Goal: Transaction & Acquisition: Purchase product/service

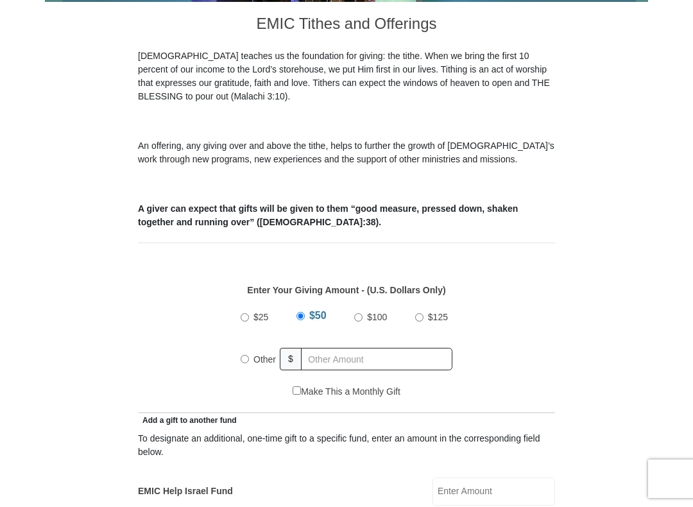
scroll to position [358, 0]
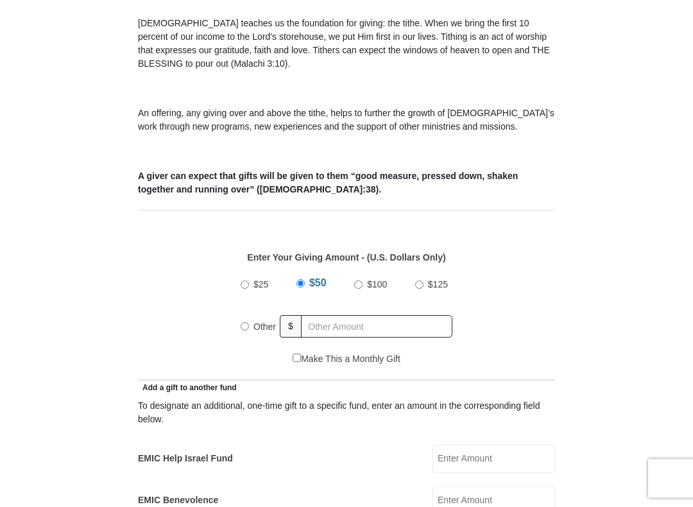
click at [239, 334] on div "$25 $50 $100 $125 Other $" at bounding box center [346, 311] width 225 height 83
click at [248, 329] on input "Other" at bounding box center [245, 327] width 8 height 8
radio input "true"
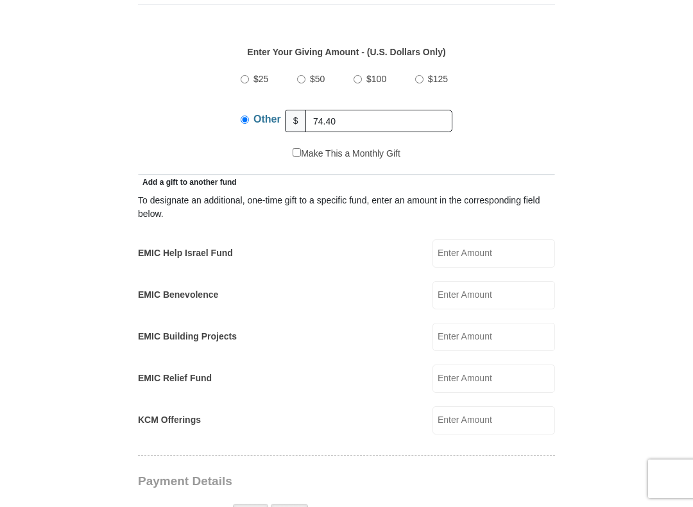
scroll to position [565, 0]
type input "74.40"
click at [501, 263] on input "EMIC Help Israel Fund" at bounding box center [494, 253] width 123 height 28
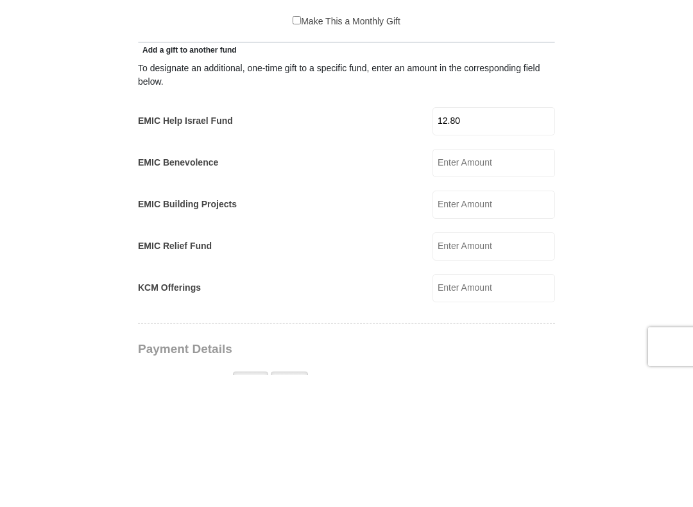
scroll to position [697, 0]
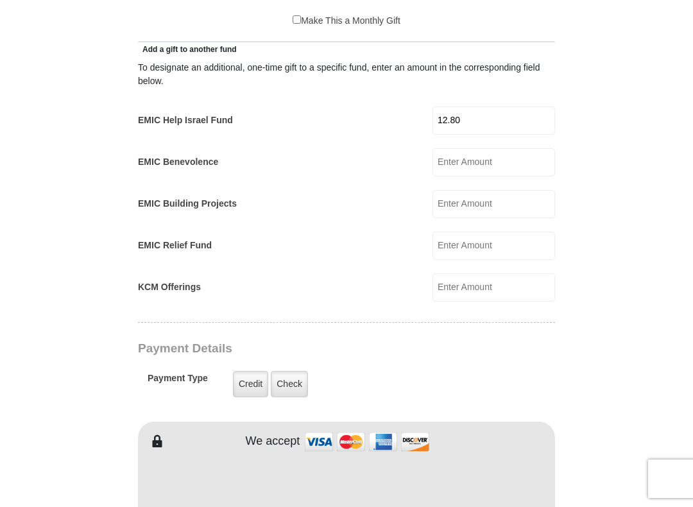
type input "12.80"
click at [496, 205] on input "EMIC Building Projects" at bounding box center [494, 204] width 123 height 28
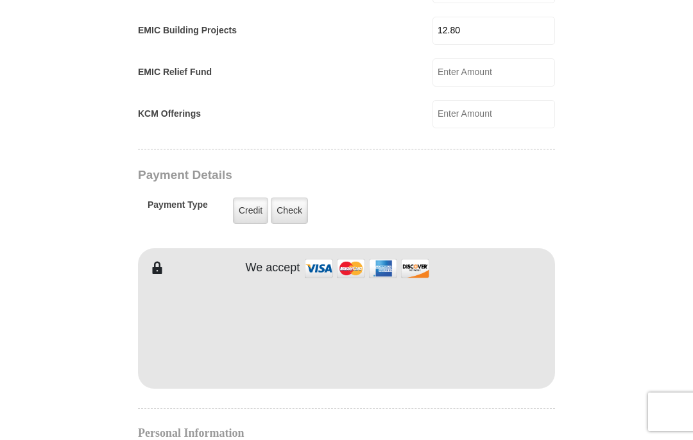
scroll to position [875, 0]
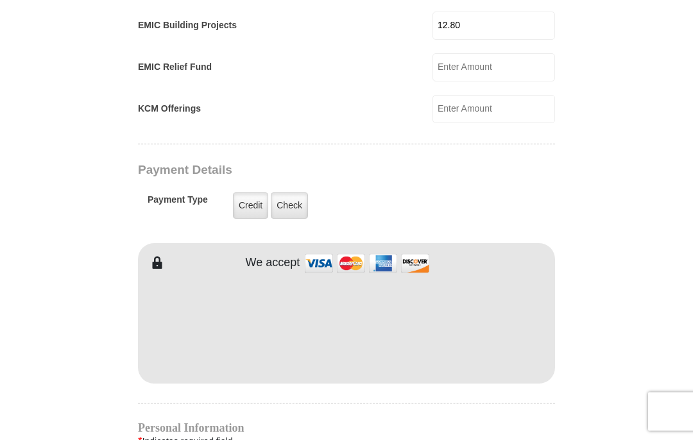
type input "12.80"
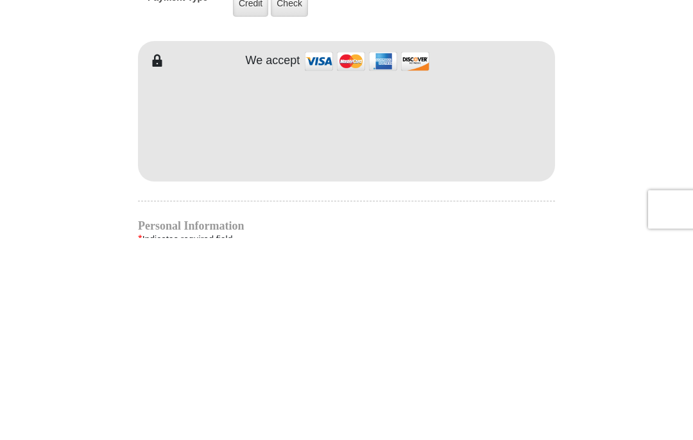
scroll to position [1078, 0]
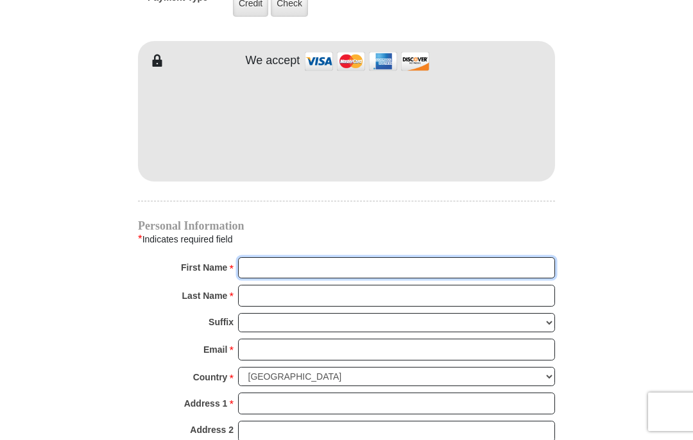
click at [279, 266] on input "First Name *" at bounding box center [396, 268] width 317 height 22
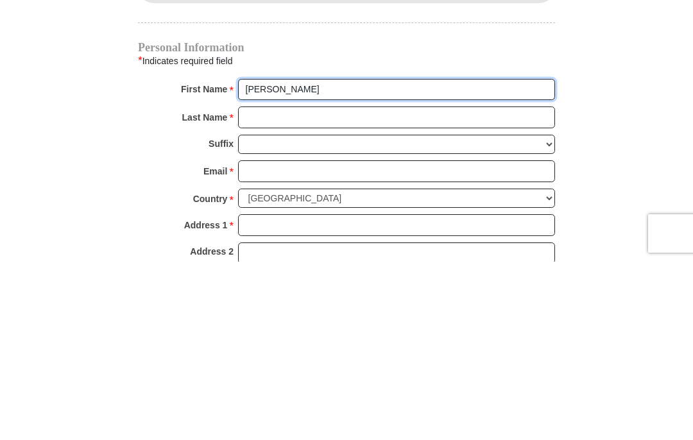
type input "[PERSON_NAME]"
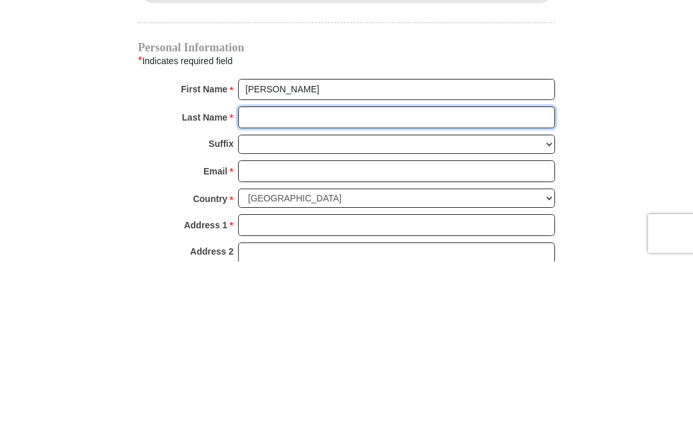
click at [266, 285] on input "Last Name *" at bounding box center [396, 296] width 317 height 22
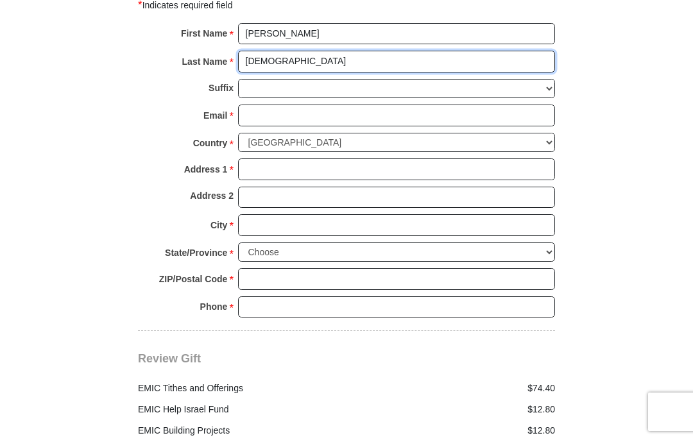
type input "[DEMOGRAPHIC_DATA]"
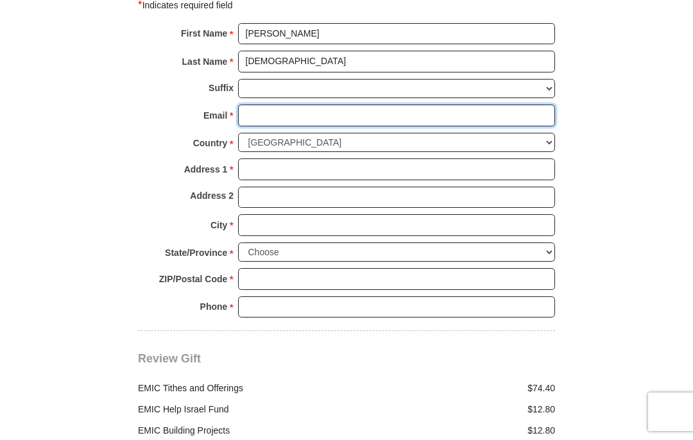
click at [263, 112] on input "Email *" at bounding box center [396, 116] width 317 height 22
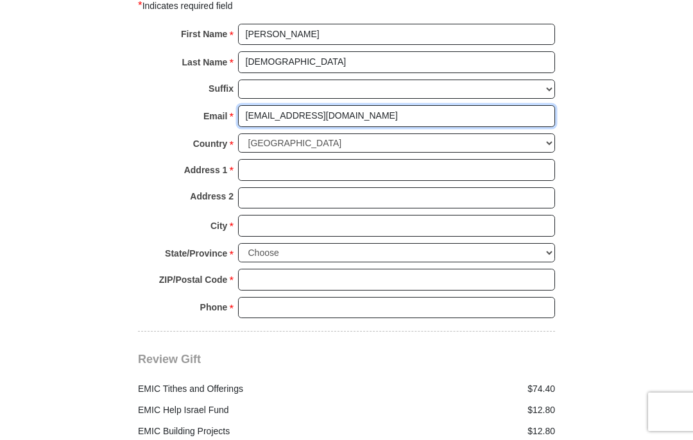
type input "[EMAIL_ADDRESS][DOMAIN_NAME]"
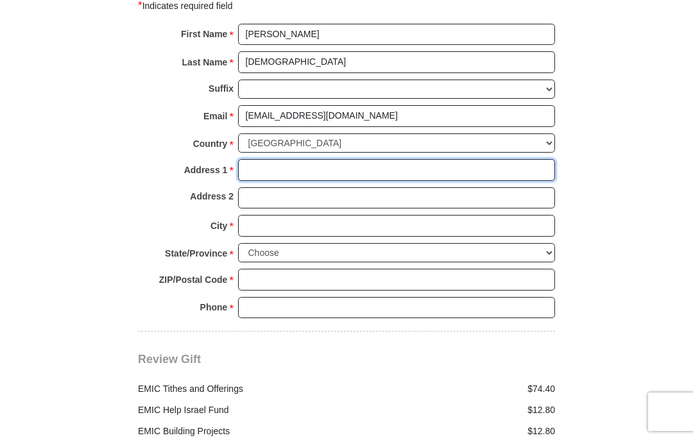
click at [266, 166] on input "Address 1 *" at bounding box center [396, 170] width 317 height 22
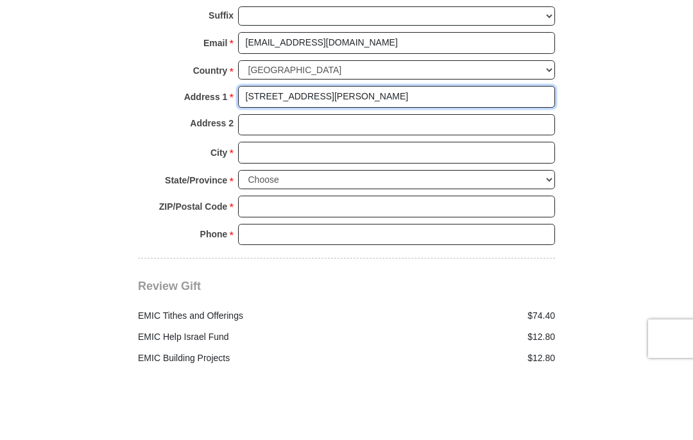
type input "[STREET_ADDRESS][PERSON_NAME]"
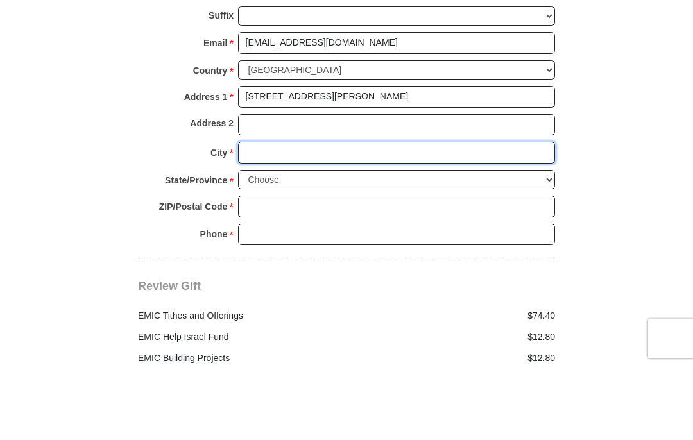
click at [263, 215] on input "City *" at bounding box center [396, 226] width 317 height 22
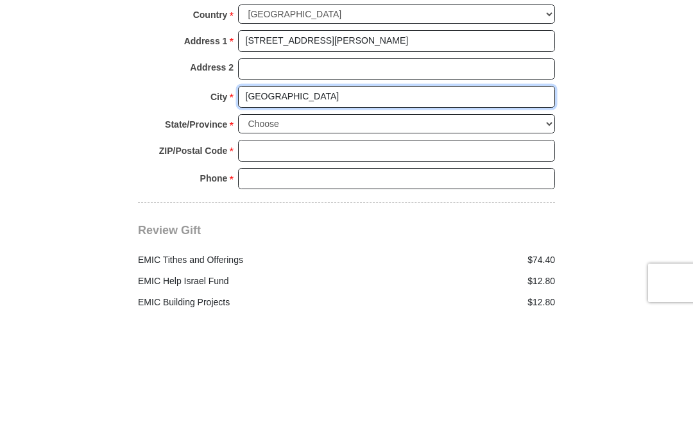
type input "[GEOGRAPHIC_DATA]"
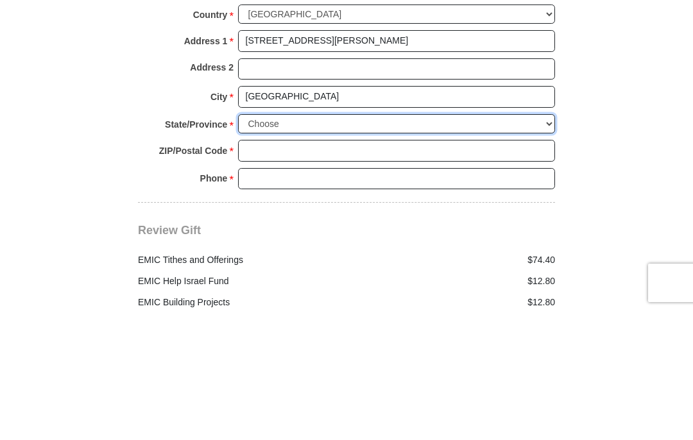
click at [543, 243] on select "Choose [US_STATE] [US_STATE] [US_STATE] [US_STATE] [US_STATE] Armed Forces Amer…" at bounding box center [396, 253] width 317 height 20
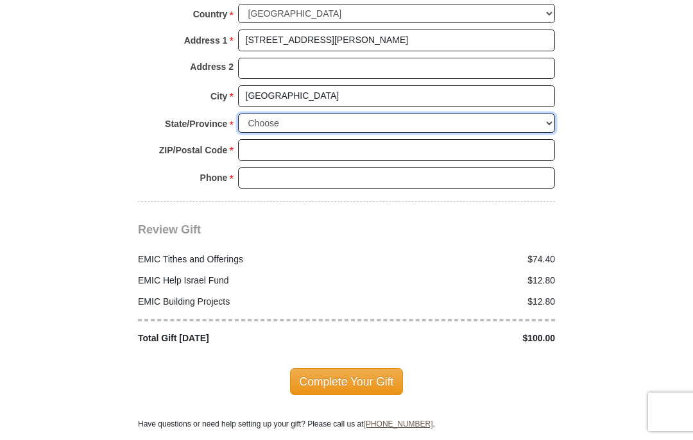
select select "SC"
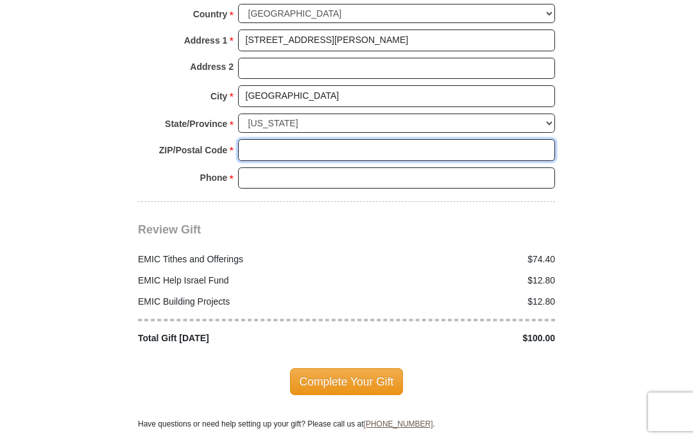
click at [267, 144] on input "ZIP/Postal Code *" at bounding box center [396, 150] width 317 height 22
type input "29172"
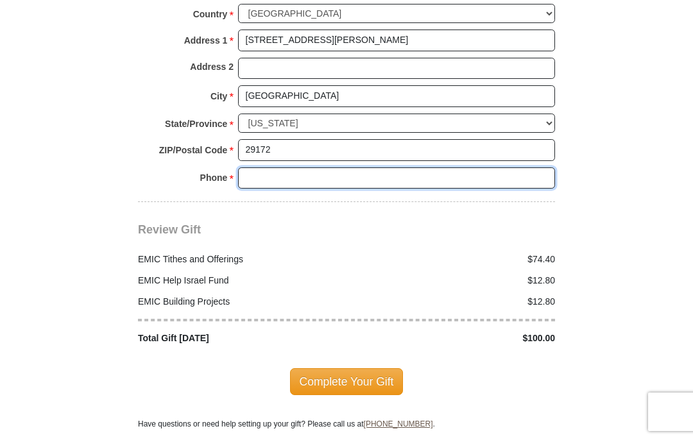
click at [263, 169] on input "Phone * *" at bounding box center [396, 179] width 317 height 22
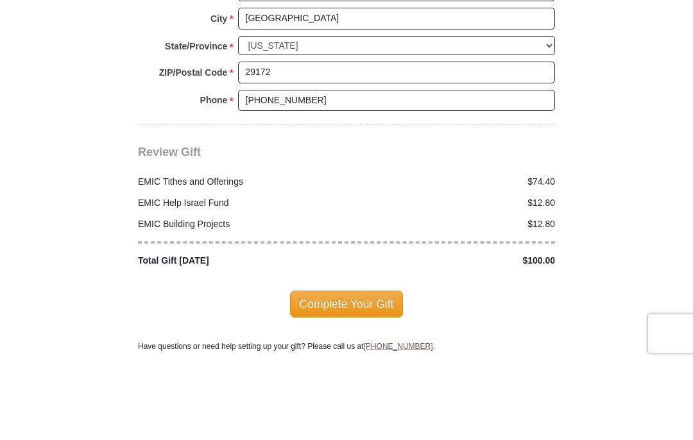
scroll to position [1520, 0]
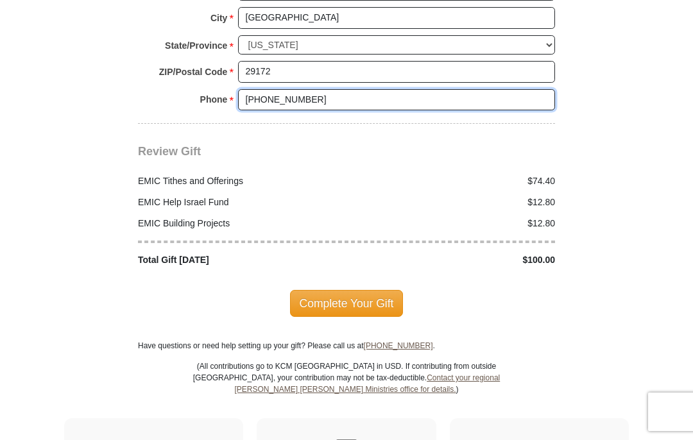
type input "[PHONE_NUMBER]"
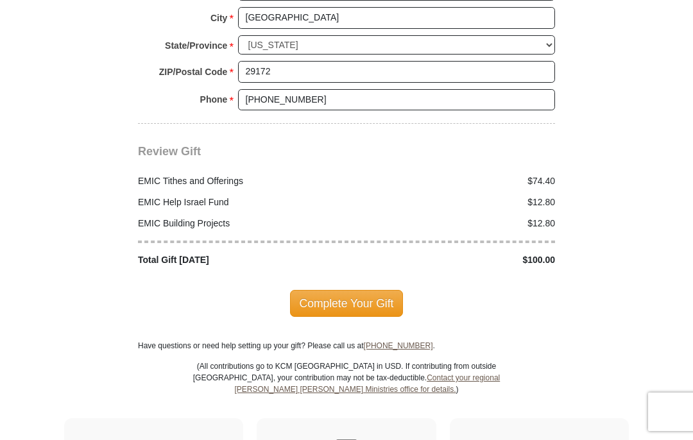
click at [311, 299] on span "Complete Your Gift" at bounding box center [347, 303] width 114 height 27
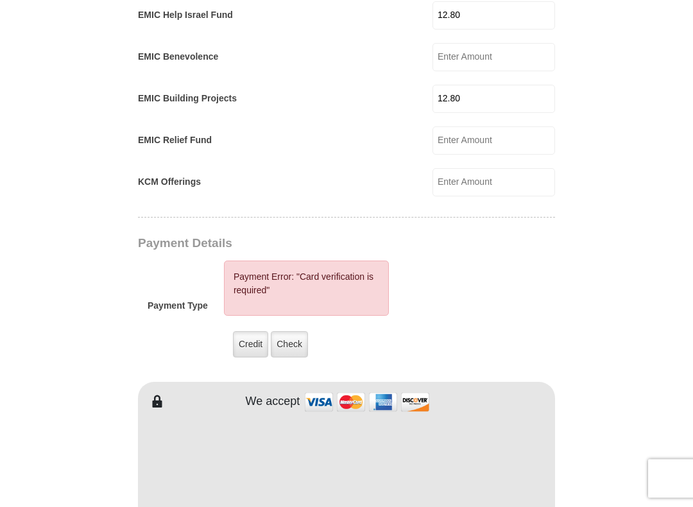
scroll to position [816, 0]
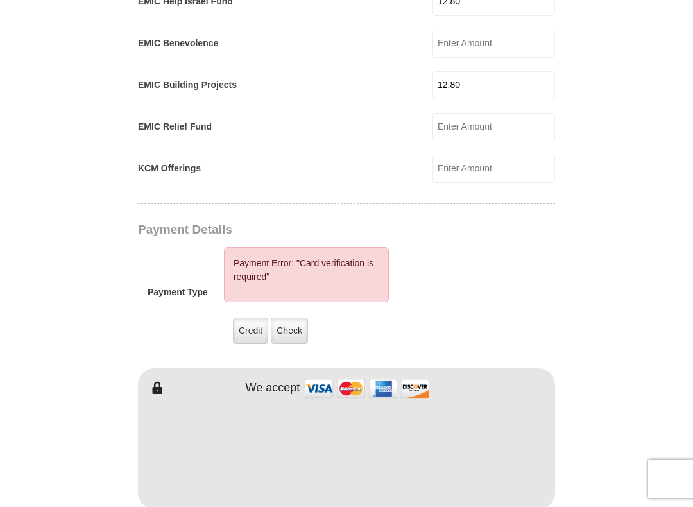
click at [254, 339] on label "Credit" at bounding box center [250, 331] width 35 height 26
click at [0, 0] on input "Credit" at bounding box center [0, 0] width 0 height 0
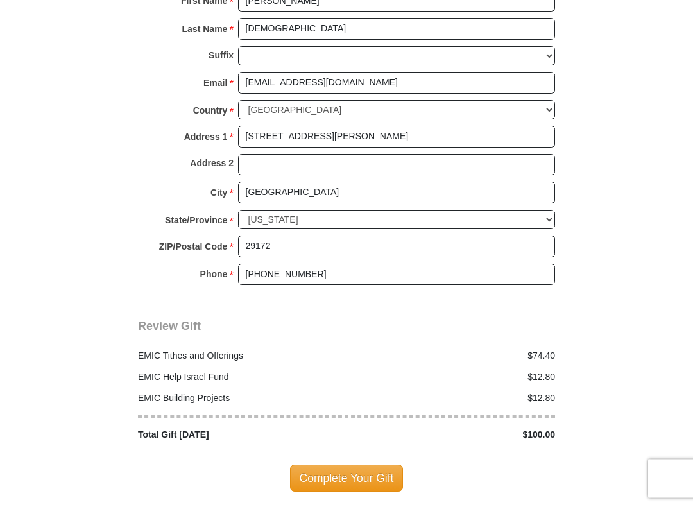
scroll to position [1555, 0]
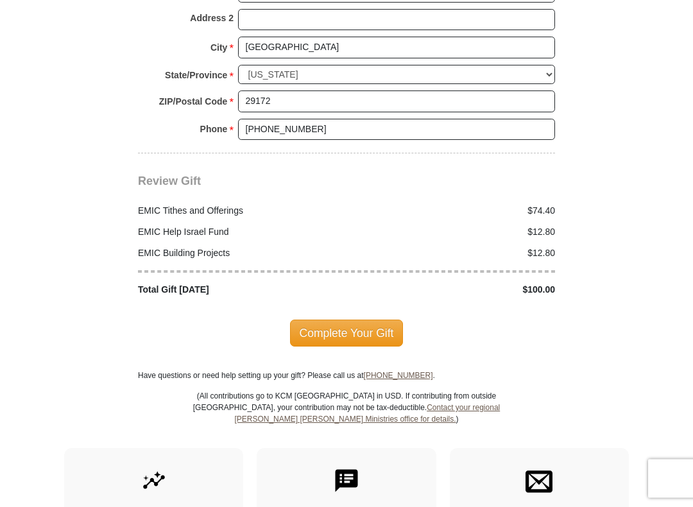
click at [321, 329] on span "Complete Your Gift" at bounding box center [347, 333] width 114 height 27
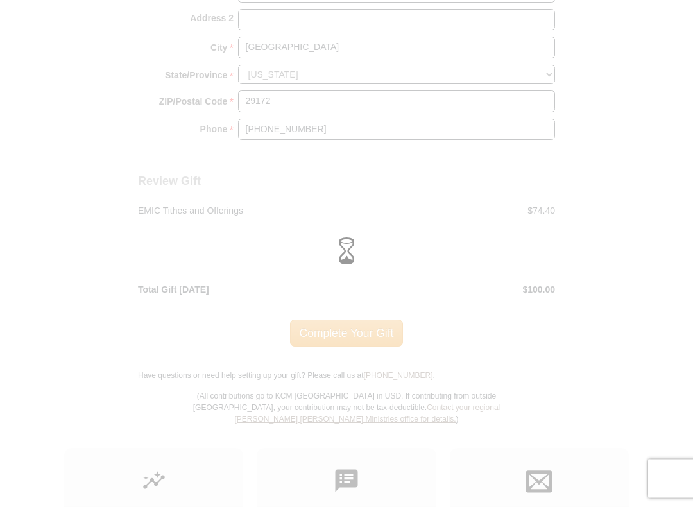
scroll to position [1556, 0]
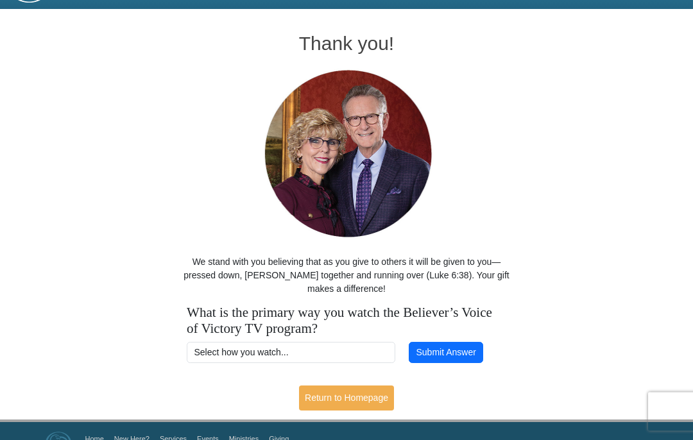
scroll to position [66, 0]
